Goal: Transaction & Acquisition: Obtain resource

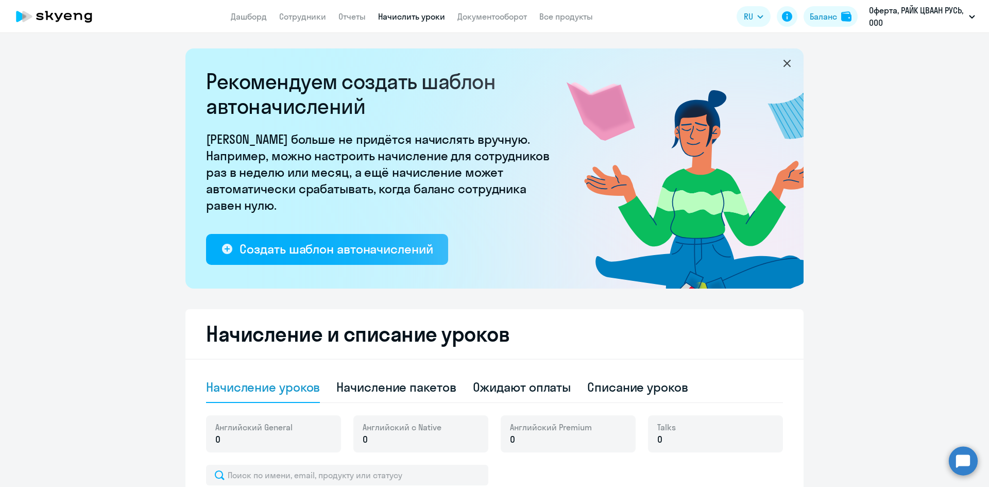
select select "10"
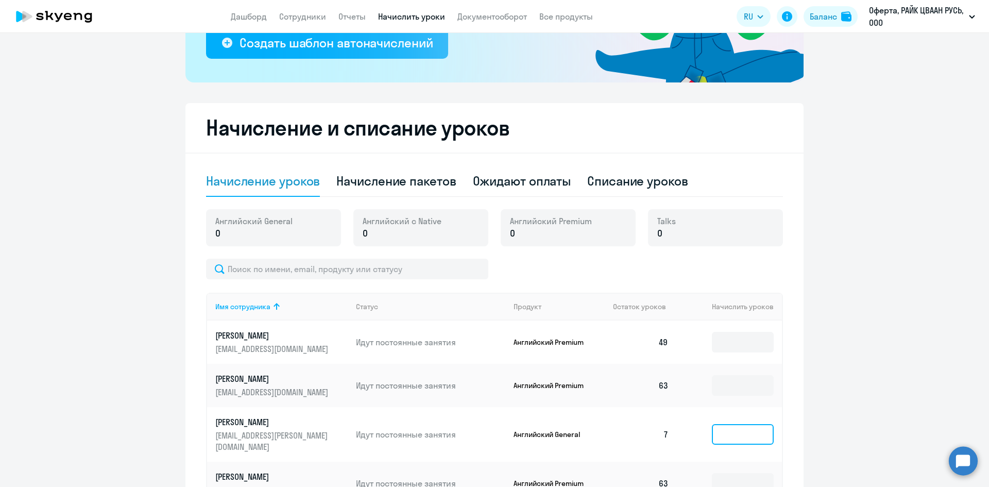
click at [748, 426] on input at bounding box center [743, 434] width 62 height 21
click at [382, 184] on div "Начисление пакетов" at bounding box center [395, 180] width 119 height 16
select select "10"
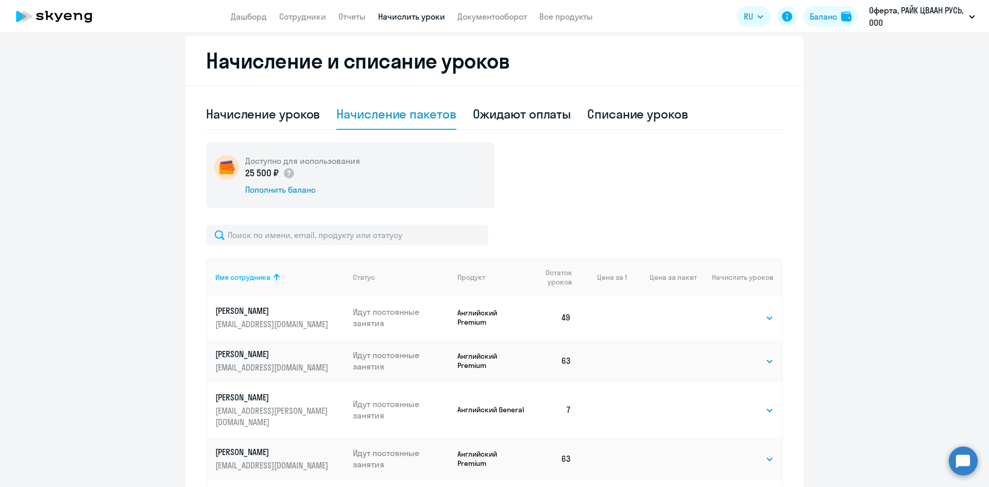
scroll to position [360, 0]
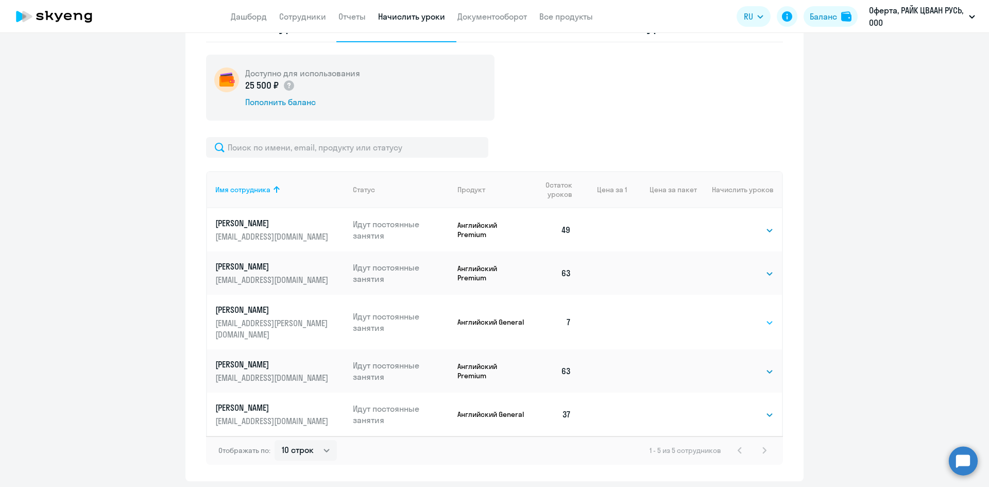
click at [741, 317] on select "Выбрать 4 8 16 32 64 96 128" at bounding box center [752, 322] width 42 height 12
select select "64"
click at [731, 316] on select "Выбрать 4 8 16 32 64 96 128" at bounding box center [752, 322] width 42 height 12
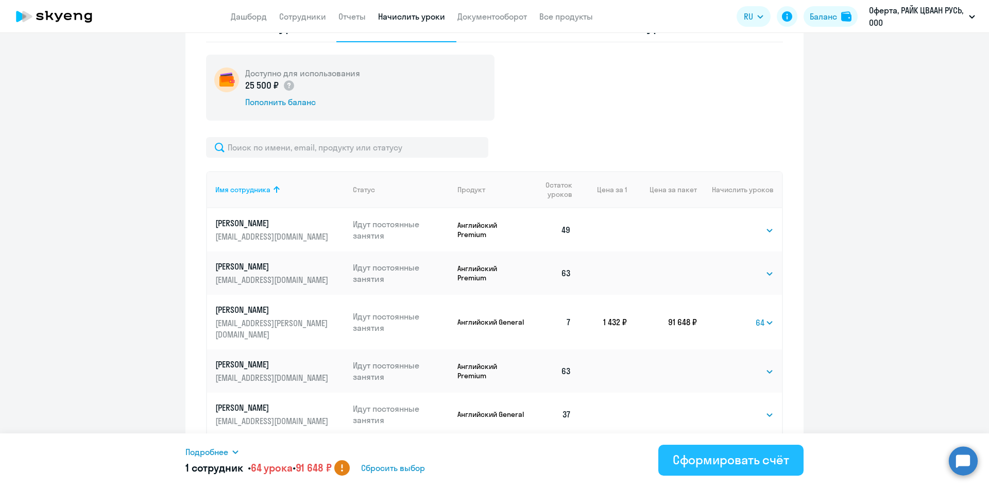
click at [732, 451] on div "Сформировать счёт" at bounding box center [730, 459] width 116 height 16
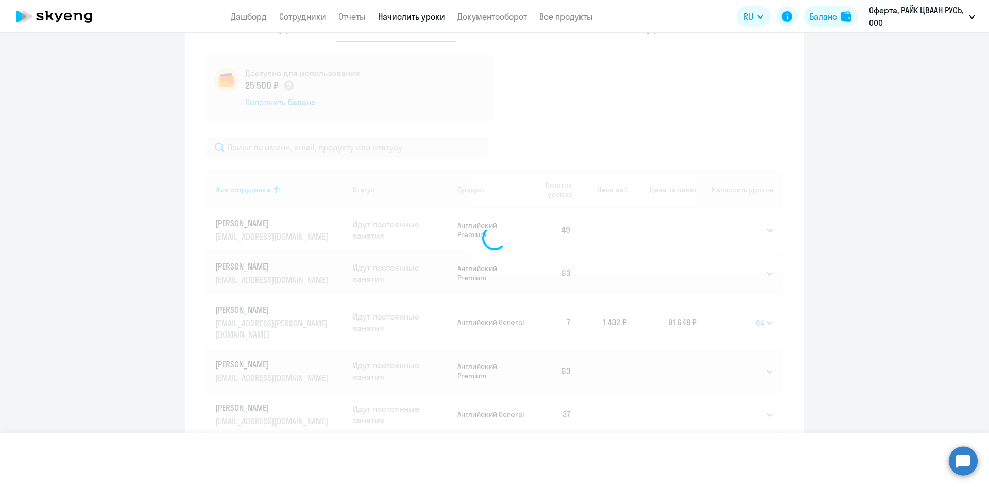
select select
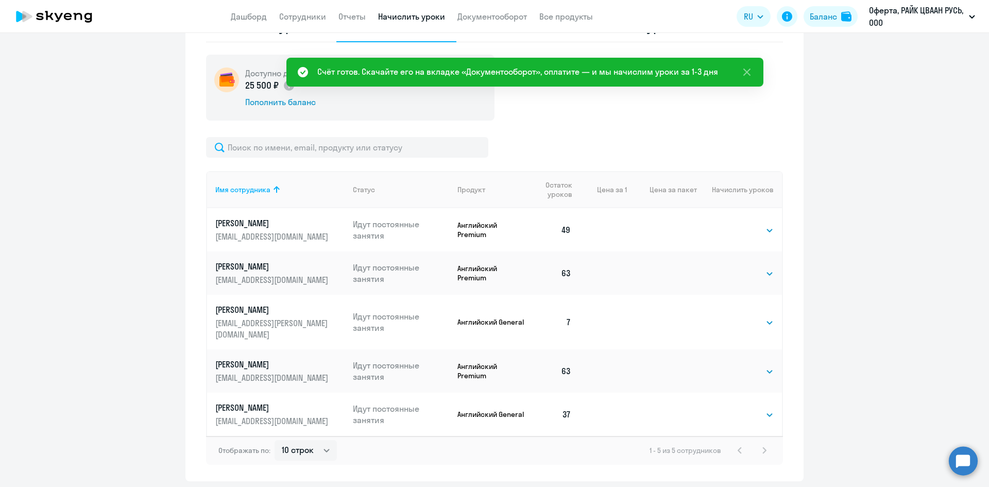
drag, startPoint x: 489, startPoint y: 15, endPoint x: 488, endPoint y: 22, distance: 6.8
click at [488, 15] on link "Документооборот" at bounding box center [492, 16] width 70 height 10
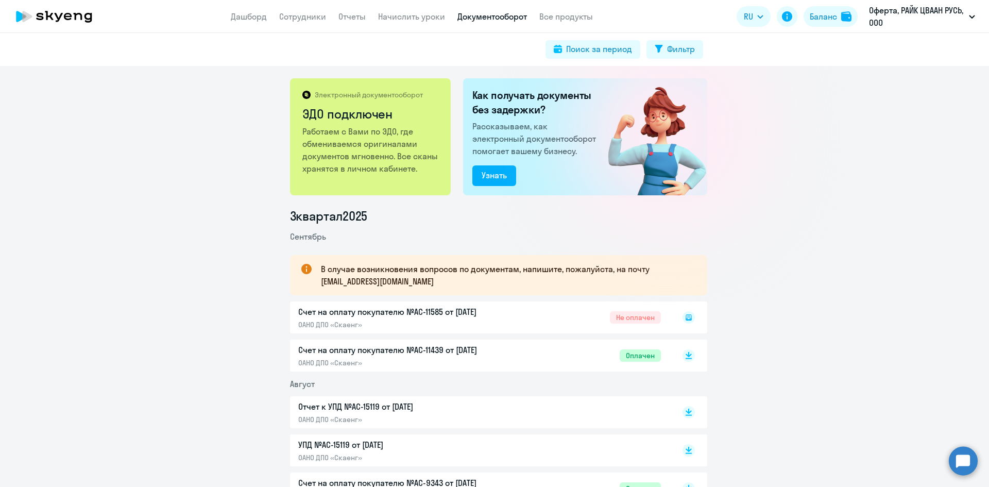
click at [961, 448] on circle at bounding box center [962, 460] width 29 height 29
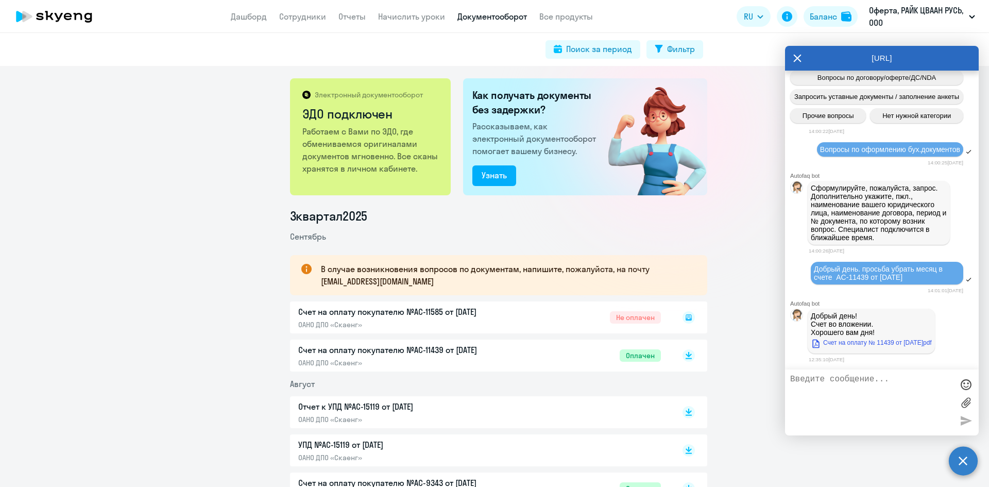
scroll to position [1860, 0]
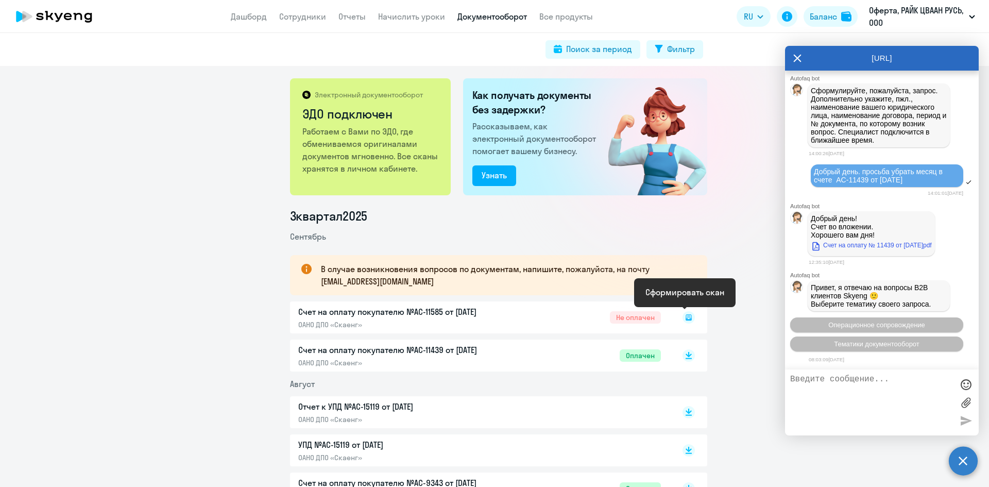
click at [685, 319] on icon at bounding box center [688, 317] width 6 height 6
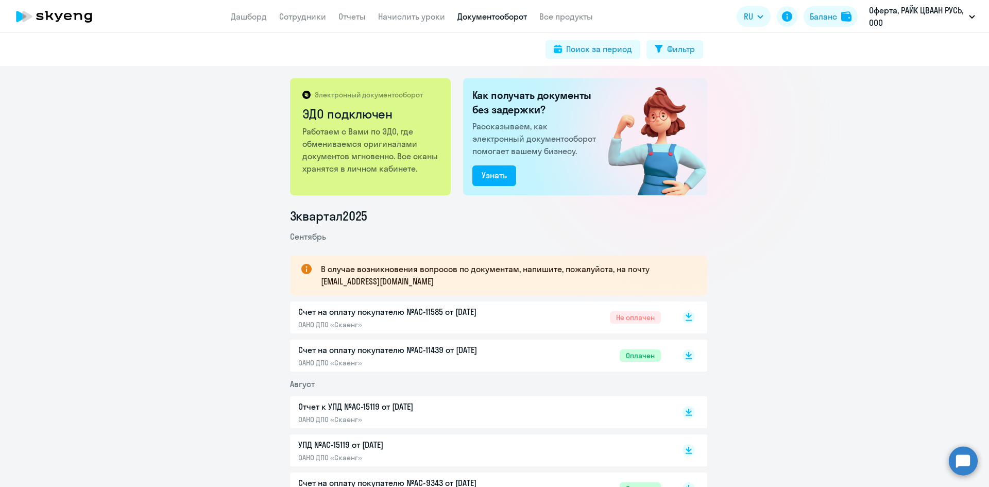
click at [688, 315] on rect at bounding box center [688, 317] width 12 height 12
